Goal: Task Accomplishment & Management: Manage account settings

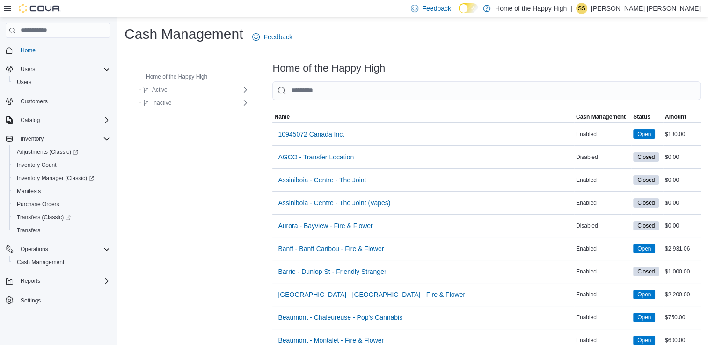
click at [585, 10] on span "SS" at bounding box center [581, 8] width 7 height 11
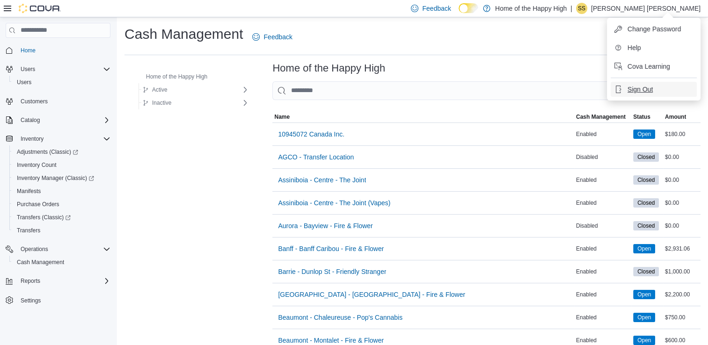
click at [628, 85] on span "Sign Out" at bounding box center [640, 89] width 25 height 9
